Goal: Task Accomplishment & Management: Manage account settings

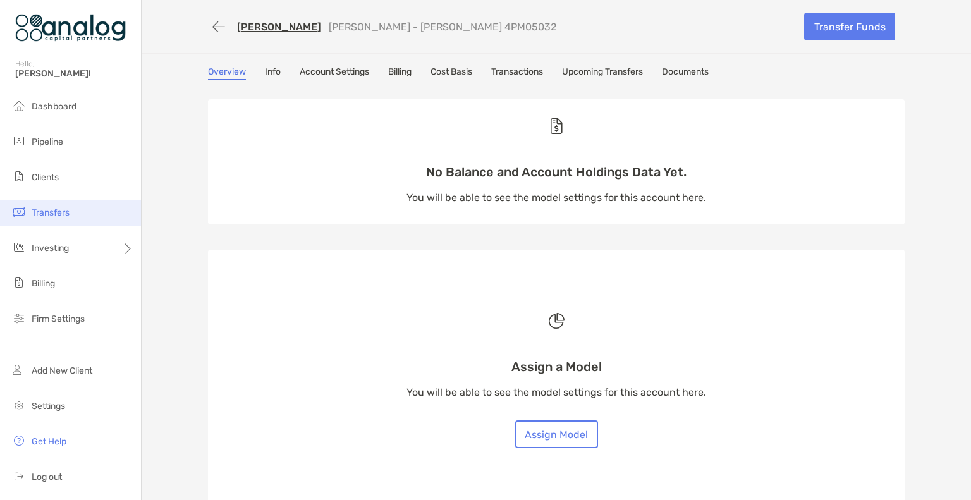
click at [45, 214] on span "Transfers" at bounding box center [51, 212] width 38 height 11
